Goal: Transaction & Acquisition: Book appointment/travel/reservation

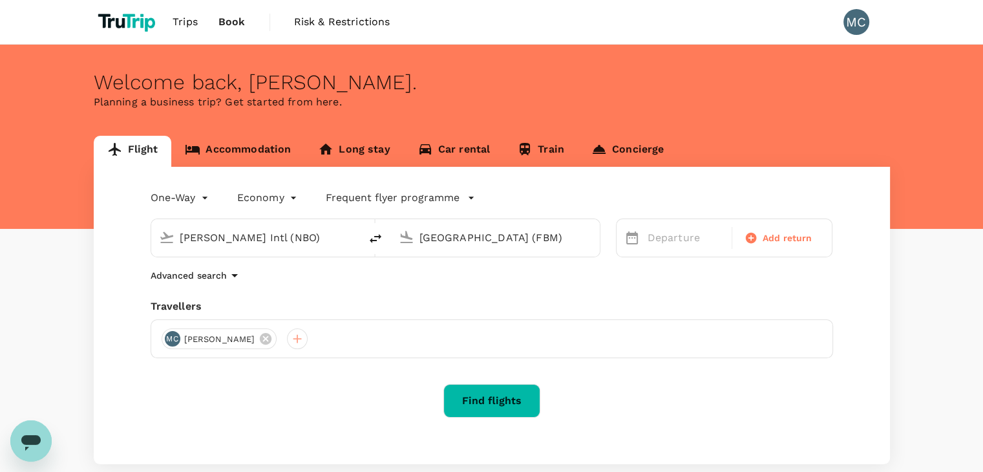
click at [217, 158] on link "Accommodation" at bounding box center [237, 151] width 133 height 31
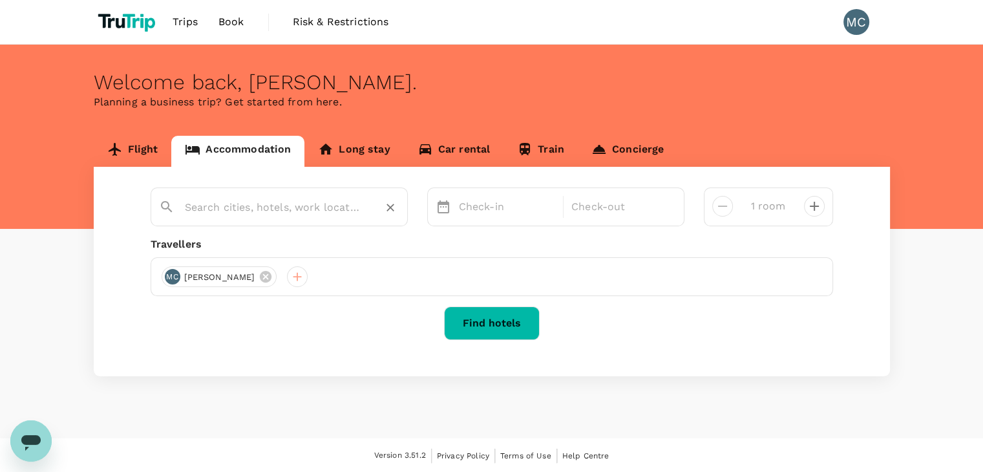
click at [229, 205] on input "text" at bounding box center [274, 207] width 178 height 20
paste input "Four Points By [PERSON_NAME]"
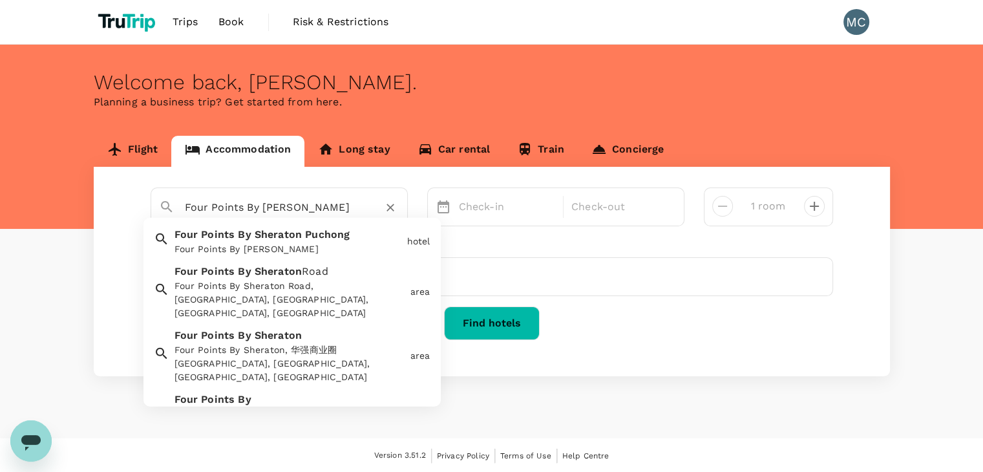
click at [271, 254] on div "Four Points By [PERSON_NAME]" at bounding box center [288, 249] width 227 height 14
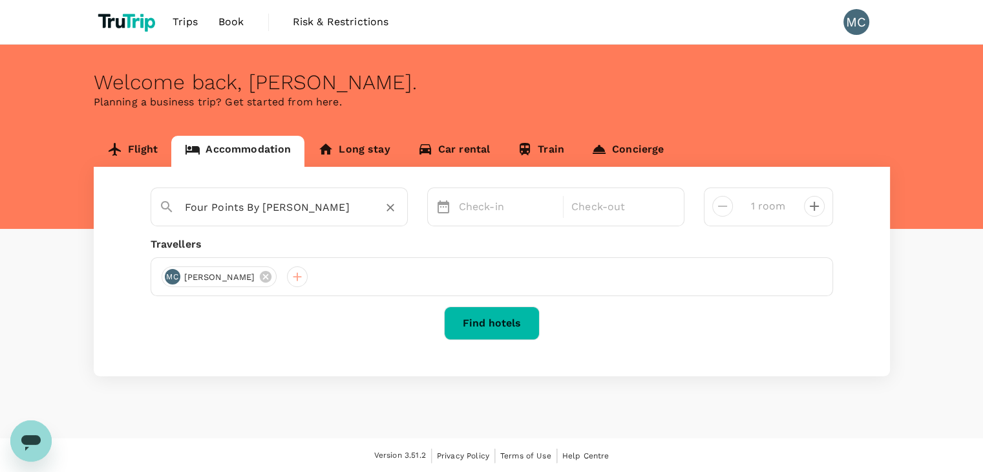
type input "Four Points By [PERSON_NAME]"
click at [480, 214] on p "Check-in" at bounding box center [507, 207] width 97 height 16
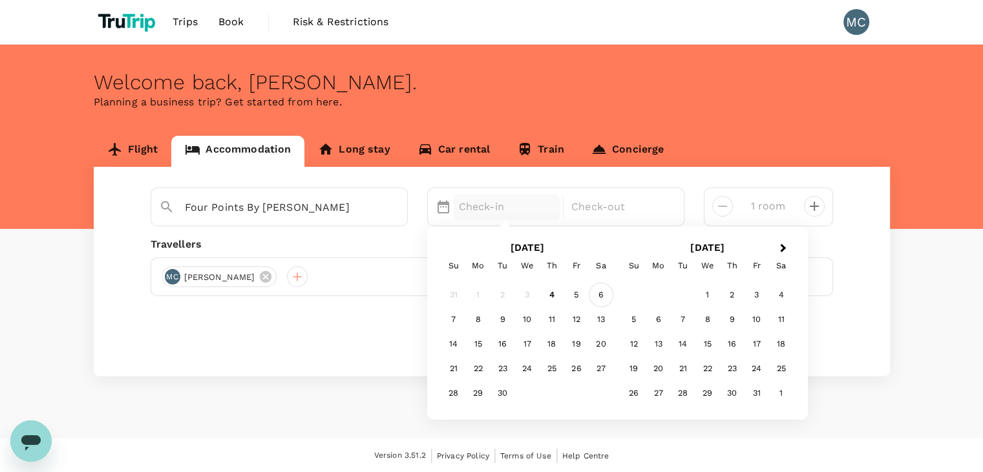
click at [604, 292] on div "6" at bounding box center [601, 294] width 25 height 25
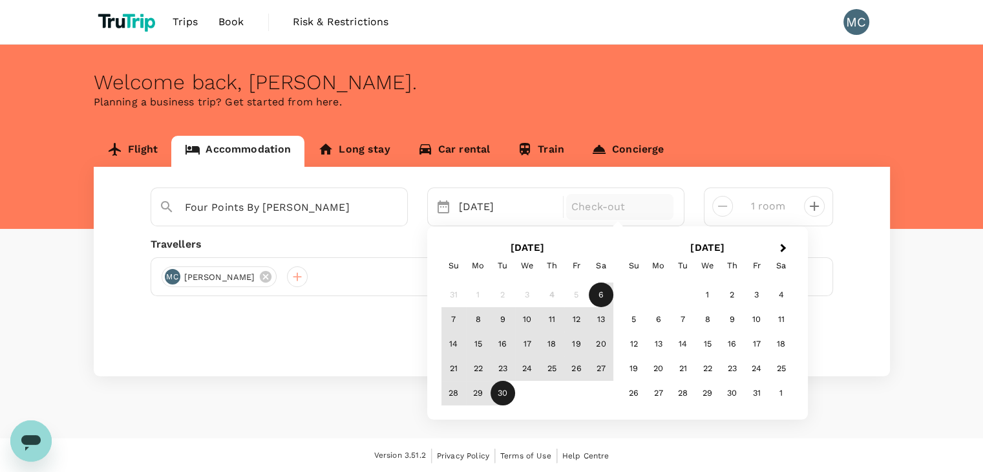
click at [508, 396] on div "30" at bounding box center [503, 393] width 25 height 25
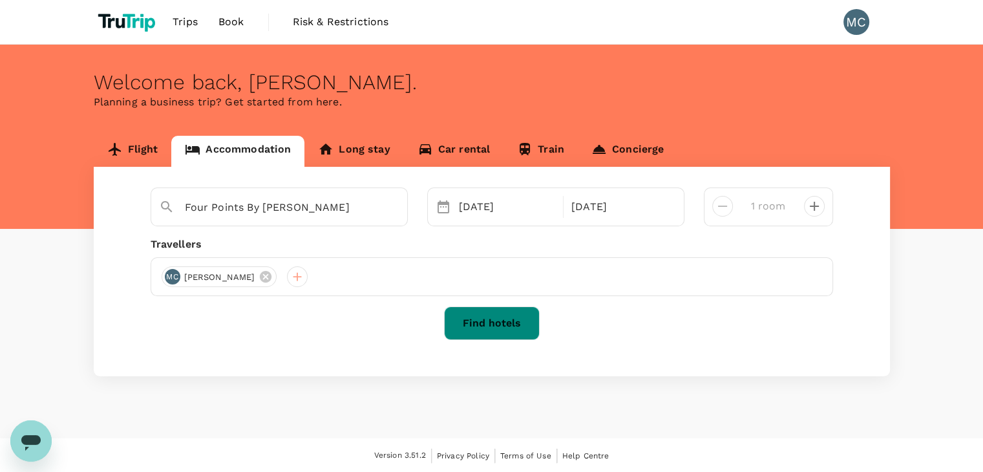
click at [480, 333] on button "Find hotels" at bounding box center [492, 323] width 96 height 34
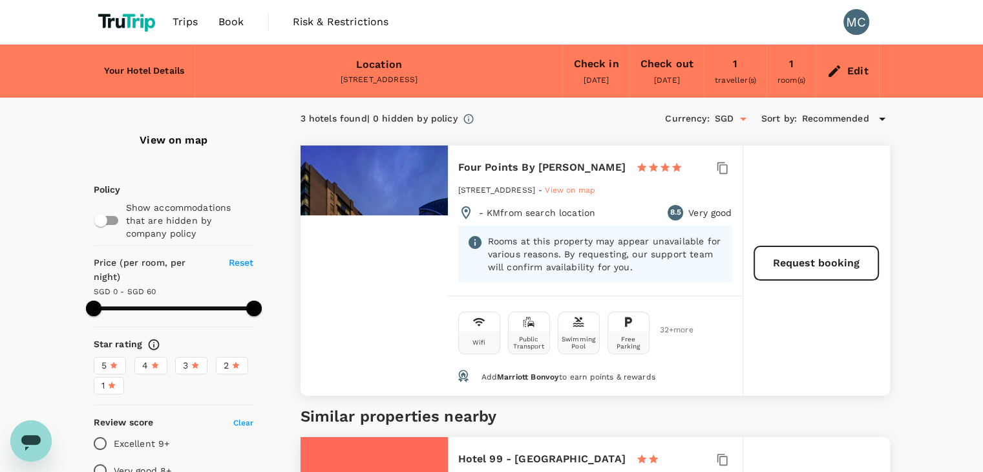
type input "59"
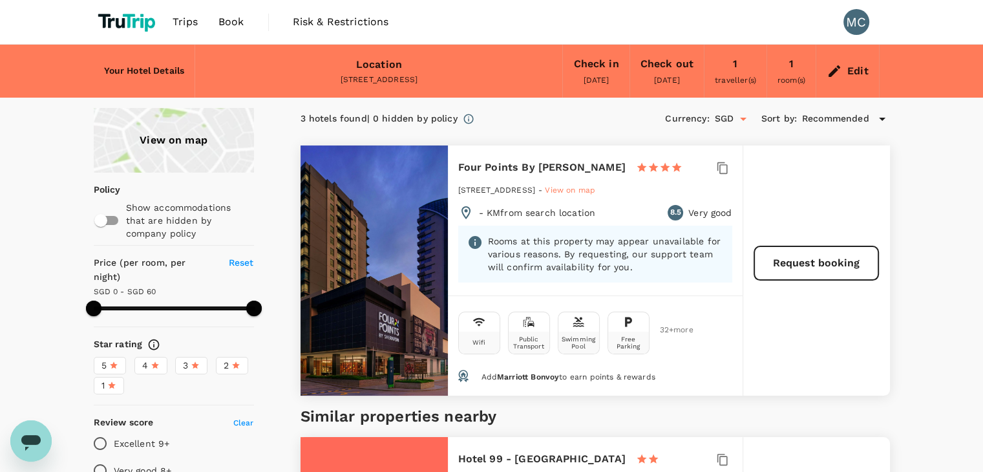
click at [540, 166] on h6 "Four Points By [PERSON_NAME]" at bounding box center [541, 167] width 167 height 18
click at [626, 171] on h6 "Four Points By [PERSON_NAME]" at bounding box center [541, 167] width 167 height 18
click at [726, 175] on button "button" at bounding box center [722, 167] width 19 height 19
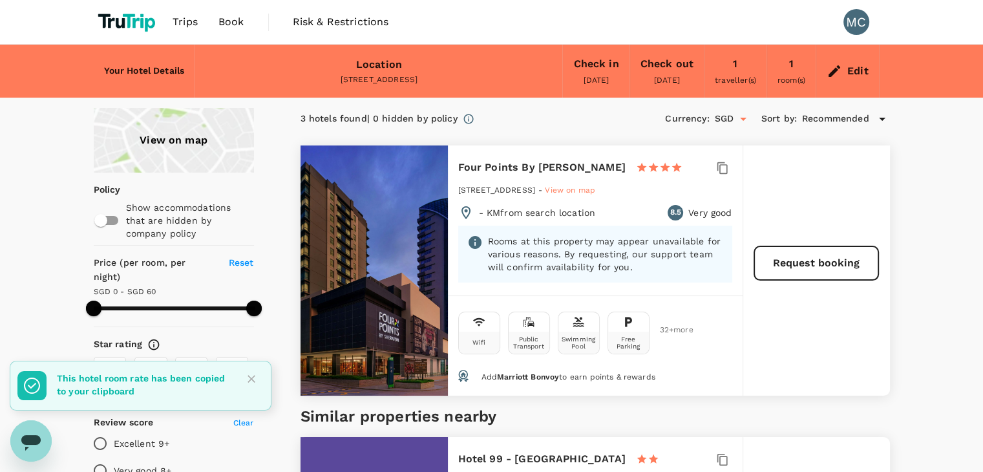
type input "59"
